Goal: Information Seeking & Learning: Learn about a topic

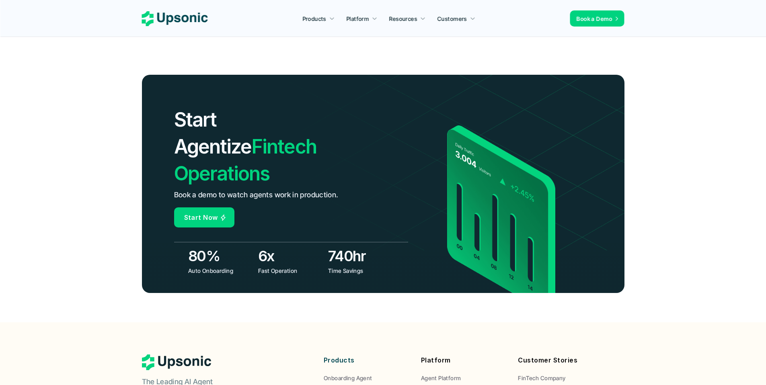
scroll to position [2966, 0]
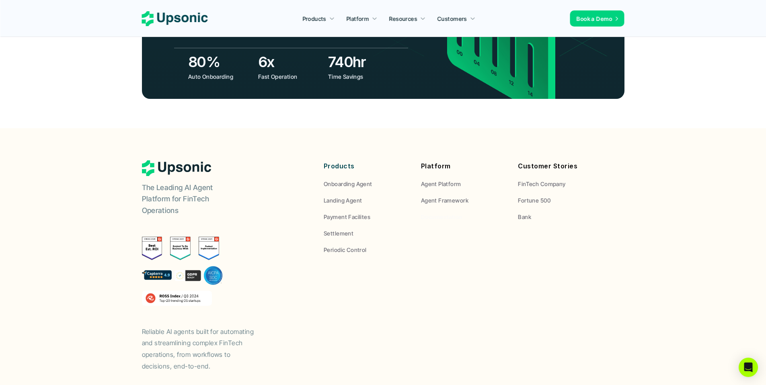
click at [446, 213] on span "Documentation" at bounding box center [441, 216] width 41 height 7
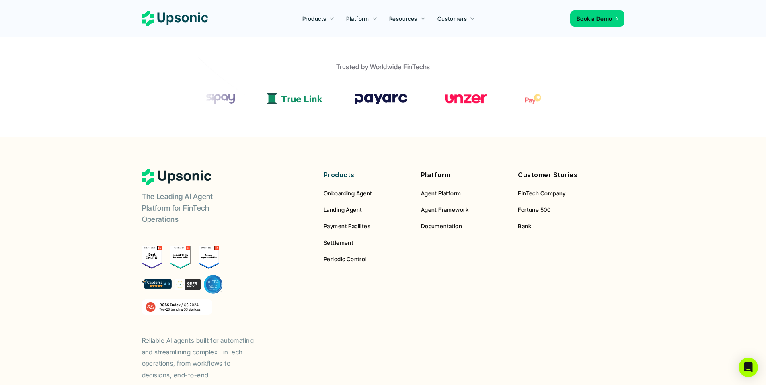
scroll to position [351, 0]
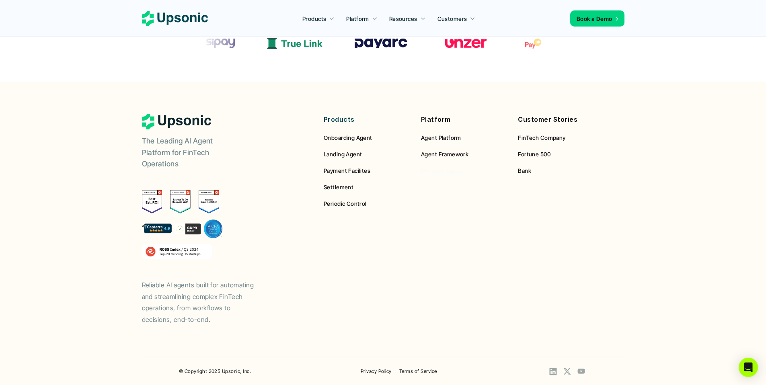
click at [442, 173] on span "Documentation" at bounding box center [441, 170] width 41 height 7
click at [437, 168] on span "Documentation" at bounding box center [441, 170] width 41 height 7
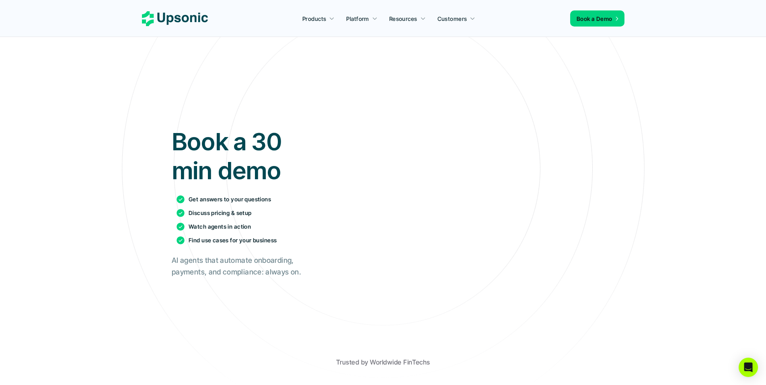
scroll to position [351, 0]
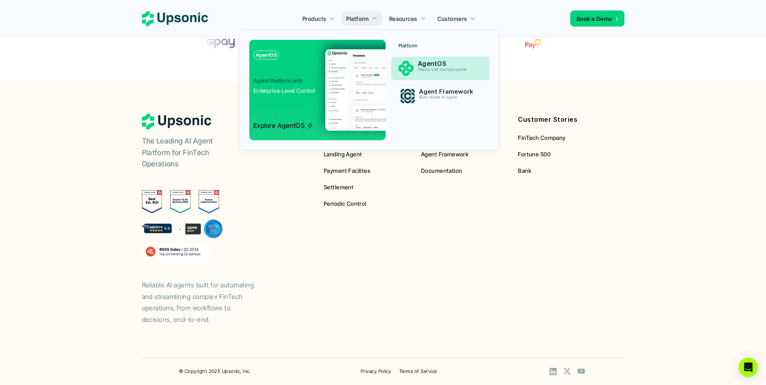
click at [428, 69] on p "Deploy and manage agents" at bounding box center [448, 70] width 61 height 4
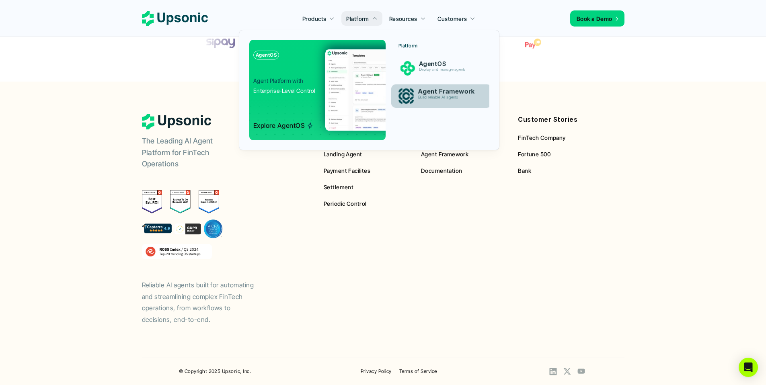
click at [422, 106] on div "Agent Framework Build reliable AI agents" at bounding box center [448, 96] width 71 height 20
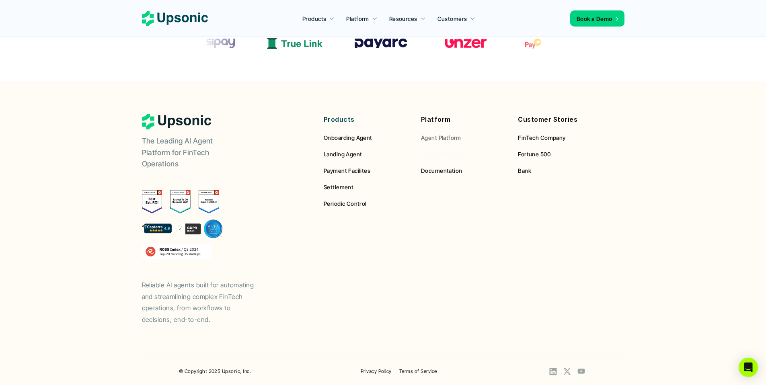
click at [447, 154] on span "Agent Framework" at bounding box center [444, 154] width 47 height 7
click at [438, 136] on span "Agent Platform" at bounding box center [441, 137] width 40 height 7
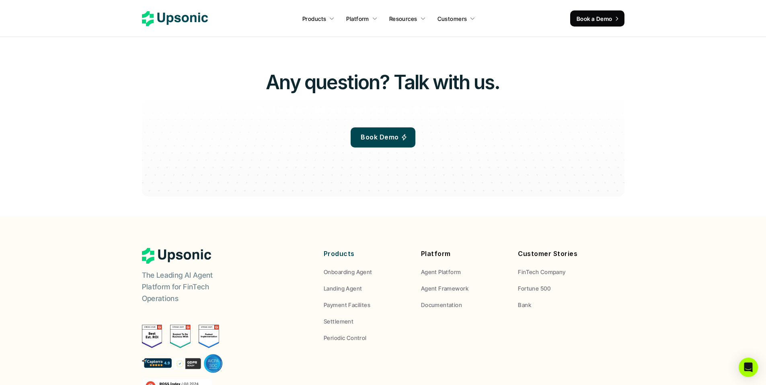
scroll to position [2364, 0]
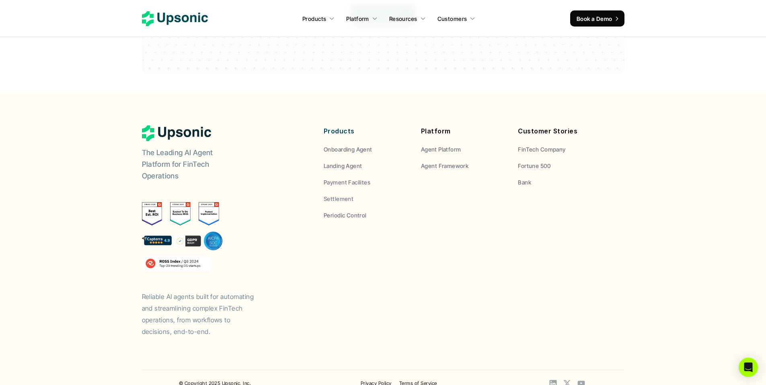
click at [436, 179] on span "Documentation" at bounding box center [441, 182] width 41 height 7
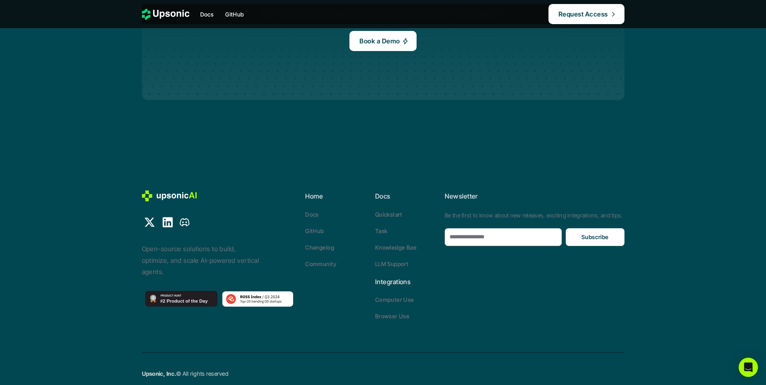
scroll to position [2546, 0]
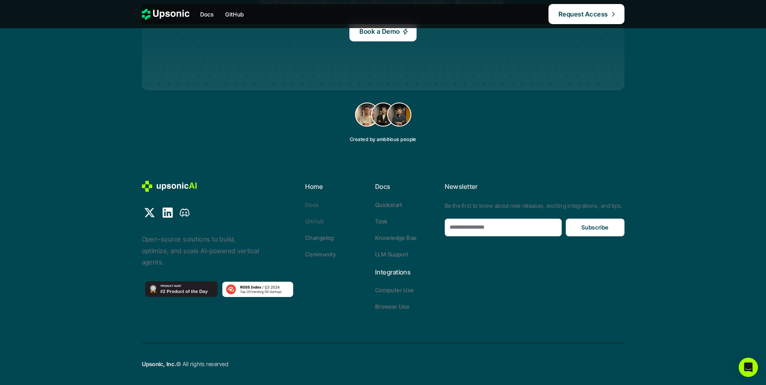
click at [314, 205] on p "Docs" at bounding box center [312, 205] width 14 height 8
click at [395, 310] on p "Browser Use" at bounding box center [392, 306] width 35 height 8
click at [393, 291] on p "Computer Use" at bounding box center [394, 290] width 39 height 8
